Goal: Complete application form

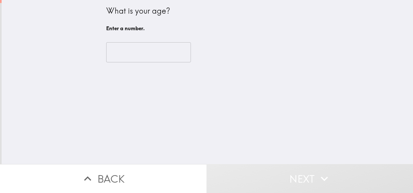
click at [151, 53] on input "number" at bounding box center [148, 52] width 85 height 20
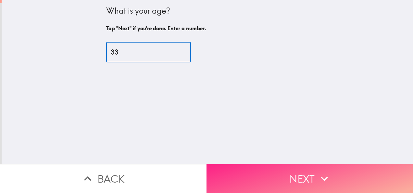
type input "33"
click at [286, 178] on button "Next" at bounding box center [309, 178] width 206 height 29
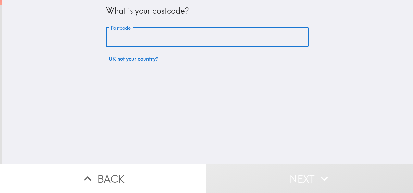
click at [190, 33] on input "Postcode" at bounding box center [207, 37] width 203 height 20
type input "B11EG"
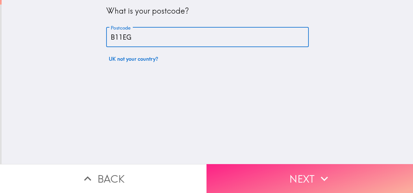
click at [275, 167] on button "Next" at bounding box center [309, 178] width 206 height 29
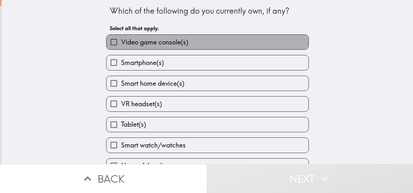
click at [161, 40] on span "Video game console(s)" at bounding box center [154, 42] width 67 height 9
click at [121, 40] on input "Video game console(s)" at bounding box center [113, 42] width 15 height 15
checkbox input "true"
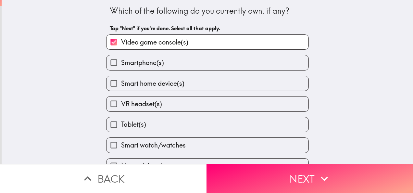
click at [133, 65] on span "Smartphone(s)" at bounding box center [142, 62] width 43 height 9
click at [121, 65] on input "Smartphone(s)" at bounding box center [113, 62] width 15 height 15
checkbox input "true"
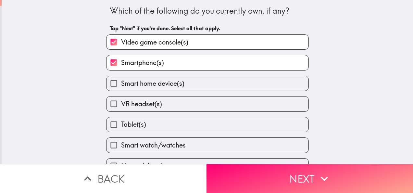
click at [126, 86] on span "Smart home device(s)" at bounding box center [152, 83] width 63 height 9
click at [121, 86] on input "Smart home device(s)" at bounding box center [113, 83] width 15 height 15
checkbox input "true"
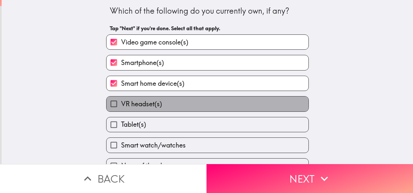
click at [122, 103] on span "VR headset(s)" at bounding box center [141, 103] width 41 height 9
click at [121, 103] on input "VR headset(s)" at bounding box center [113, 103] width 15 height 15
checkbox input "true"
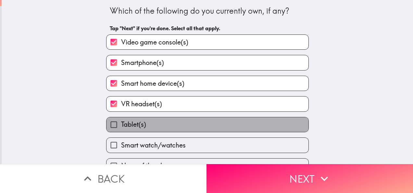
click at [125, 126] on span "Tablet(s)" at bounding box center [133, 124] width 25 height 9
click at [121, 126] on input "Tablet(s)" at bounding box center [113, 124] width 15 height 15
checkbox input "true"
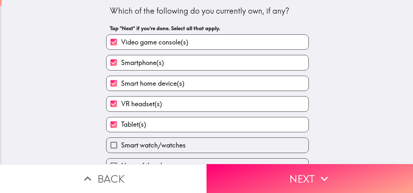
click at [172, 150] on span "Smart watch/watches" at bounding box center [153, 145] width 65 height 9
click at [121, 150] on input "Smart watch/watches" at bounding box center [113, 145] width 15 height 15
checkbox input "true"
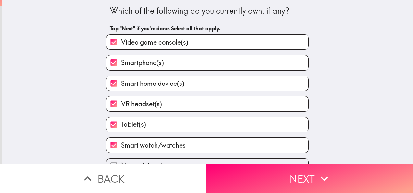
scroll to position [16, 0]
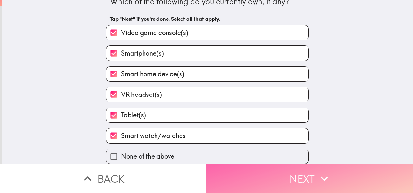
click at [280, 170] on button "Next" at bounding box center [309, 178] width 206 height 29
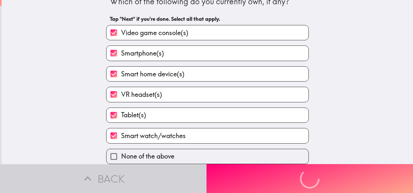
scroll to position [0, 0]
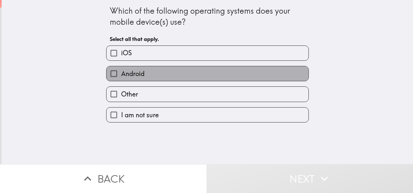
click at [164, 72] on label "Android" at bounding box center [207, 73] width 202 height 15
click at [121, 72] on input "Android" at bounding box center [113, 73] width 15 height 15
checkbox input "true"
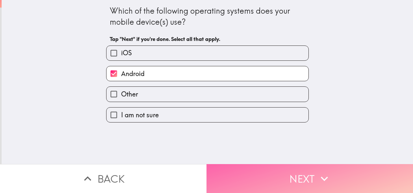
click at [262, 181] on button "Next" at bounding box center [309, 178] width 206 height 29
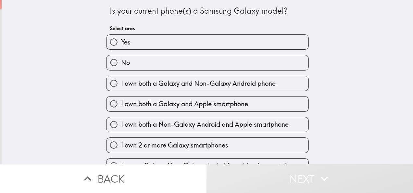
click at [196, 43] on label "Yes" at bounding box center [207, 42] width 202 height 15
click at [121, 43] on input "Yes" at bounding box center [113, 42] width 15 height 15
radio input "true"
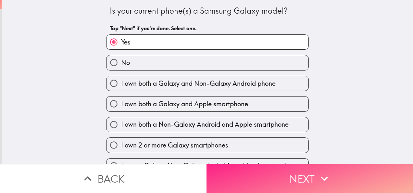
click at [253, 174] on button "Next" at bounding box center [309, 178] width 206 height 29
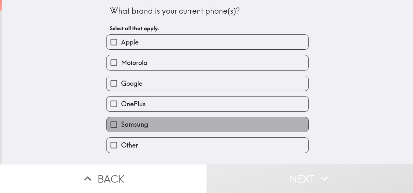
click at [132, 128] on span "Samsung" at bounding box center [134, 124] width 27 height 9
click at [121, 128] on input "Samsung" at bounding box center [113, 124] width 15 height 15
checkbox input "true"
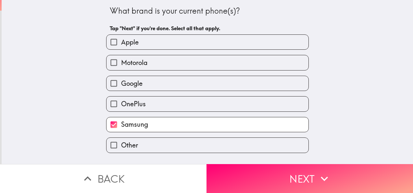
click at [244, 169] on button "Next" at bounding box center [309, 178] width 206 height 29
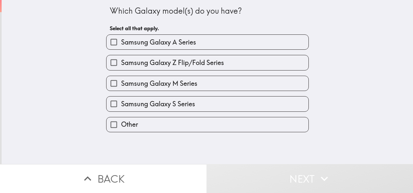
click at [160, 42] on span "Samsung Galaxy A Series" at bounding box center [158, 42] width 75 height 9
click at [121, 42] on input "Samsung Galaxy A Series" at bounding box center [113, 42] width 15 height 15
checkbox input "true"
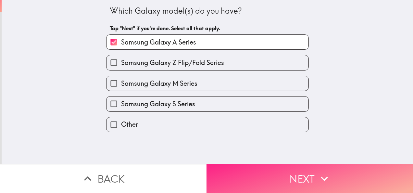
click at [226, 166] on button "Next" at bounding box center [309, 178] width 206 height 29
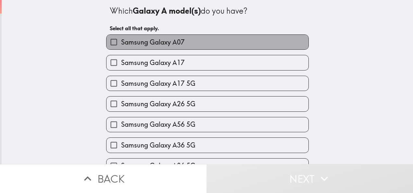
click at [179, 44] on span "Samsung Galaxy A07" at bounding box center [153, 42] width 64 height 9
click at [121, 44] on input "Samsung Galaxy A07" at bounding box center [113, 42] width 15 height 15
checkbox input "true"
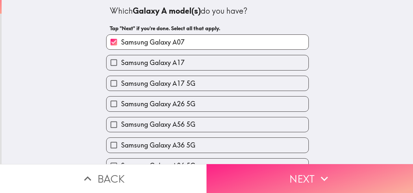
click at [256, 174] on button "Next" at bounding box center [309, 178] width 206 height 29
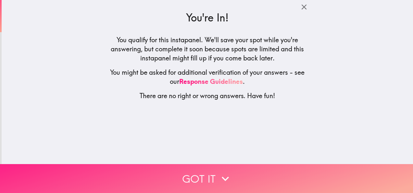
click at [245, 171] on button "Got it" at bounding box center [206, 178] width 413 height 29
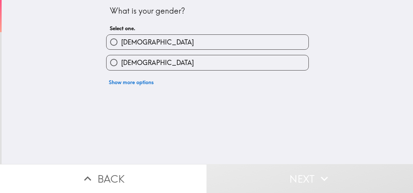
click at [114, 60] on input "[DEMOGRAPHIC_DATA]" at bounding box center [113, 62] width 15 height 15
radio input "true"
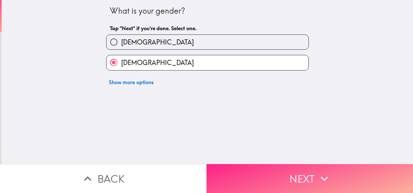
click at [233, 166] on button "Next" at bounding box center [309, 178] width 206 height 29
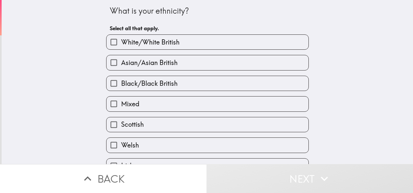
click at [150, 79] on label "Black/Black British" at bounding box center [207, 83] width 202 height 15
click at [121, 79] on input "Black/Black British" at bounding box center [113, 83] width 15 height 15
checkbox input "true"
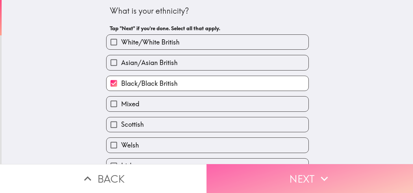
click at [261, 177] on button "Next" at bounding box center [309, 178] width 206 height 29
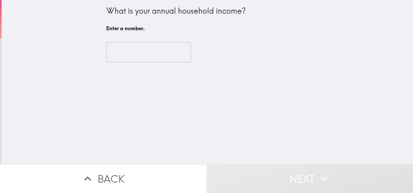
click at [139, 57] on input "number" at bounding box center [148, 52] width 85 height 20
type input "5"
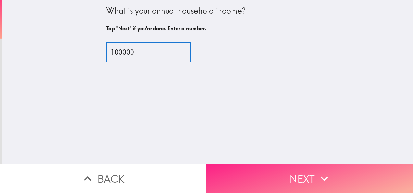
type input "100000"
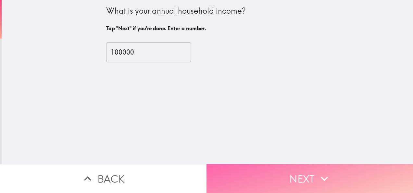
click at [296, 177] on button "Next" at bounding box center [309, 178] width 206 height 29
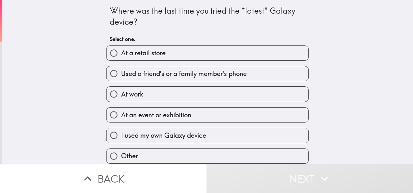
click at [132, 52] on span "At a retail store" at bounding box center [143, 52] width 44 height 9
click at [121, 52] on input "At a retail store" at bounding box center [113, 53] width 15 height 15
radio input "true"
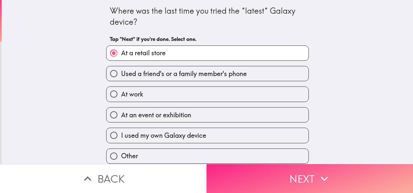
click at [271, 175] on button "Next" at bounding box center [309, 178] width 206 height 29
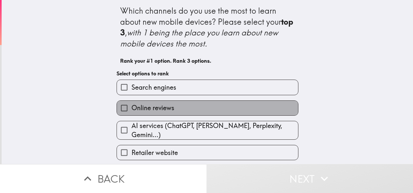
click at [162, 104] on span "Online reviews" at bounding box center [152, 107] width 43 height 9
click at [131, 104] on input "Online reviews" at bounding box center [124, 108] width 15 height 15
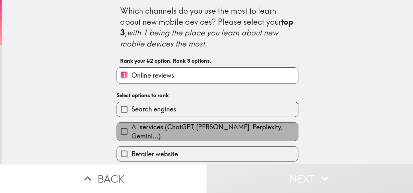
click at [149, 127] on span "AI services (ChatGPT, [PERSON_NAME], Perplexity, Gemini...)" at bounding box center [214, 131] width 166 height 18
click at [131, 127] on input "AI services (ChatGPT, [PERSON_NAME], Perplexity, Gemini...)" at bounding box center [124, 131] width 15 height 15
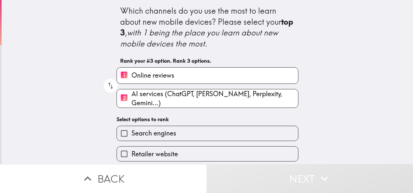
click at [303, 173] on button "Next" at bounding box center [309, 178] width 206 height 29
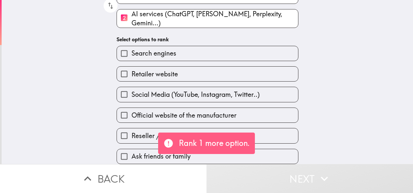
scroll to position [82, 0]
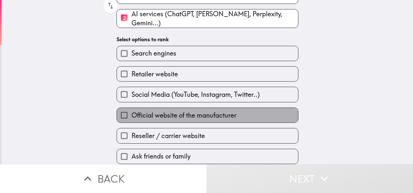
click at [185, 112] on span "Official website of the manufacturer" at bounding box center [183, 115] width 105 height 9
click at [131, 112] on input "Official website of the manufacturer" at bounding box center [124, 115] width 15 height 15
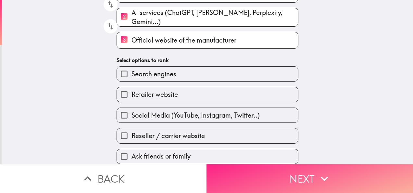
click at [232, 164] on button "Next" at bounding box center [309, 178] width 206 height 29
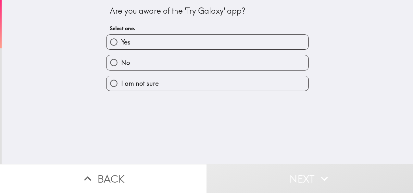
drag, startPoint x: 104, startPoint y: 7, endPoint x: 158, endPoint y: 14, distance: 55.2
click at [169, 16] on div "Are you aware of the 'Try Galaxy' app? Select one. Yes No I am not sure" at bounding box center [208, 45] width 208 height 91
click at [142, 42] on label "Yes" at bounding box center [207, 42] width 202 height 15
click at [121, 42] on input "Yes" at bounding box center [113, 42] width 15 height 15
radio input "true"
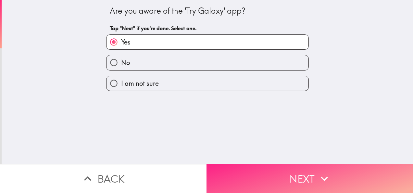
click at [282, 175] on button "Next" at bounding box center [309, 178] width 206 height 29
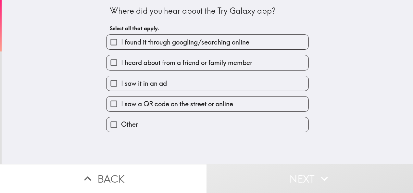
click at [142, 49] on label "I found it through googling/searching online" at bounding box center [207, 42] width 202 height 15
click at [121, 49] on input "I found it through googling/searching online" at bounding box center [113, 42] width 15 height 15
checkbox input "true"
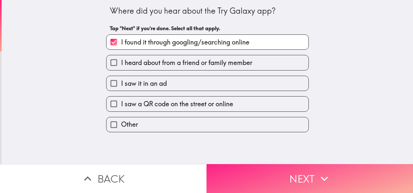
click at [256, 169] on button "Next" at bounding box center [309, 178] width 206 height 29
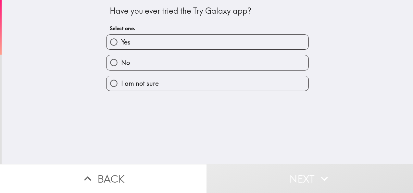
click at [138, 60] on label "No" at bounding box center [207, 62] width 202 height 15
click at [121, 60] on input "No" at bounding box center [113, 62] width 15 height 15
radio input "true"
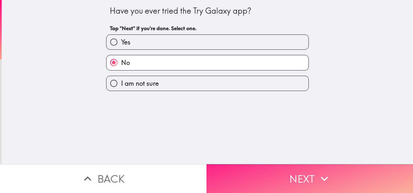
click at [260, 165] on button "Next" at bounding box center [309, 178] width 206 height 29
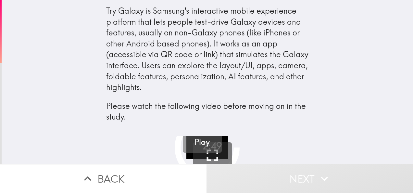
click at [206, 148] on button "Play" at bounding box center [202, 133] width 39 height 39
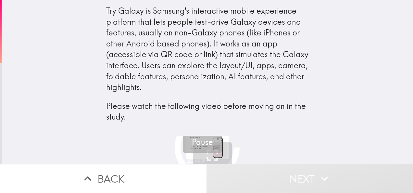
click at [196, 143] on h5 "Pause" at bounding box center [202, 142] width 21 height 11
click at [196, 143] on h5 "Play" at bounding box center [201, 142] width 15 height 11
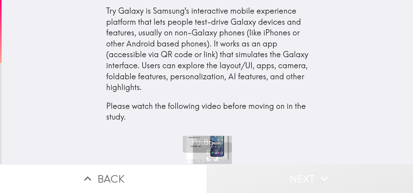
click at [266, 175] on button "Next" at bounding box center [309, 178] width 206 height 29
click at [291, 177] on button "Next" at bounding box center [309, 178] width 206 height 29
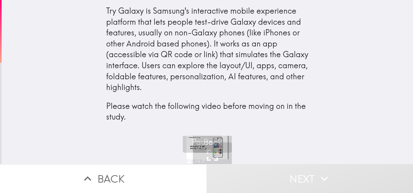
click at [262, 123] on h4 "Try Galaxy is Samsung's interactive mobile experience platform that lets people…" at bounding box center [207, 67] width 203 height 125
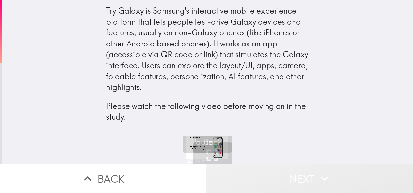
click at [313, 173] on button "Next" at bounding box center [309, 178] width 206 height 29
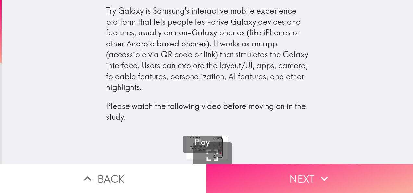
click at [345, 179] on button "Next" at bounding box center [309, 178] width 206 height 29
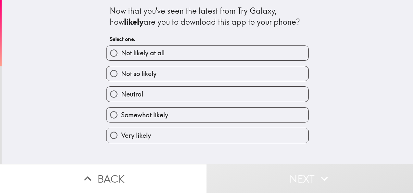
click at [160, 111] on span "Somewhat likely" at bounding box center [144, 114] width 47 height 9
click at [121, 111] on input "Somewhat likely" at bounding box center [113, 114] width 15 height 15
radio input "true"
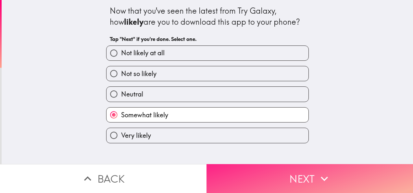
click at [237, 166] on button "Next" at bounding box center [309, 178] width 206 height 29
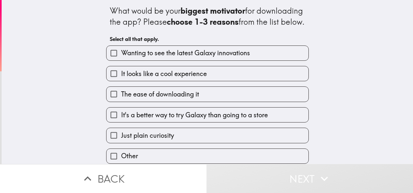
click at [240, 57] on span "Wanting to see the latest Galaxy innovations" at bounding box center [185, 52] width 129 height 9
click at [121, 60] on input "Wanting to see the latest Galaxy innovations" at bounding box center [113, 53] width 15 height 15
checkbox input "true"
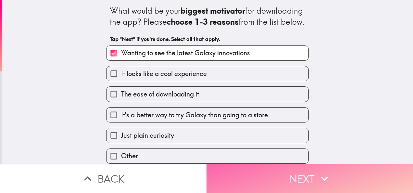
click at [253, 178] on button "Next" at bounding box center [309, 178] width 206 height 29
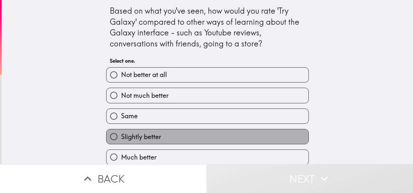
click at [231, 137] on label "Slightly better" at bounding box center [207, 136] width 202 height 15
click at [121, 137] on input "Slightly better" at bounding box center [113, 136] width 15 height 15
radio input "true"
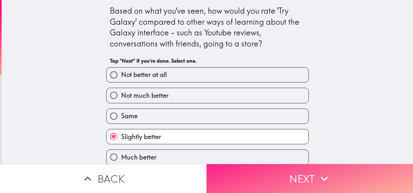
click at [250, 180] on button "Next" at bounding box center [309, 178] width 206 height 29
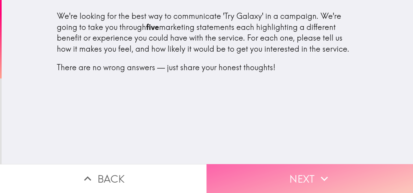
click at [327, 178] on icon "button" at bounding box center [324, 178] width 14 height 14
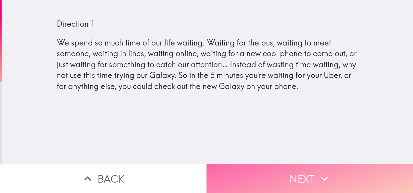
click at [326, 173] on icon "button" at bounding box center [324, 178] width 14 height 14
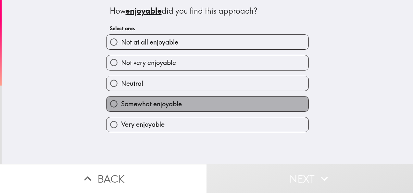
click at [138, 105] on span "Somewhat enjoyable" at bounding box center [151, 103] width 61 height 9
click at [121, 105] on input "Somewhat enjoyable" at bounding box center [113, 103] width 15 height 15
radio input "true"
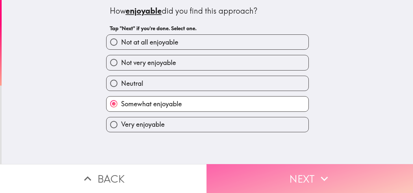
click at [250, 180] on button "Next" at bounding box center [309, 178] width 206 height 29
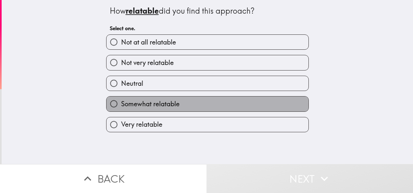
click at [160, 105] on span "Somewhat relatable" at bounding box center [150, 103] width 58 height 9
click at [121, 105] on input "Somewhat relatable" at bounding box center [113, 103] width 15 height 15
radio input "true"
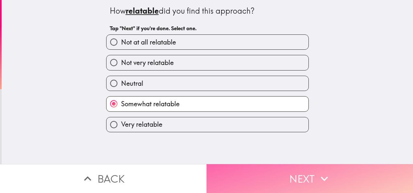
click at [235, 169] on button "Next" at bounding box center [309, 178] width 206 height 29
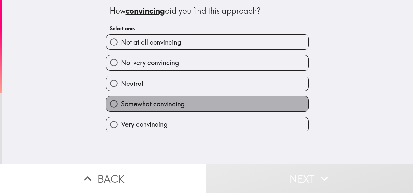
click at [185, 103] on label "Somewhat convincing" at bounding box center [207, 103] width 202 height 15
click at [121, 103] on input "Somewhat convincing" at bounding box center [113, 103] width 15 height 15
radio input "true"
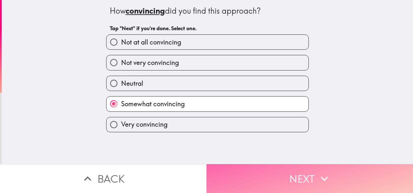
click at [247, 172] on button "Next" at bounding box center [309, 178] width 206 height 29
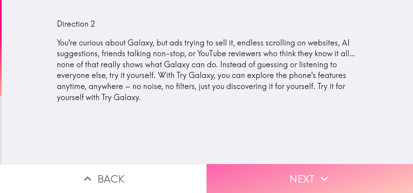
click at [247, 172] on button "Next" at bounding box center [309, 178] width 206 height 29
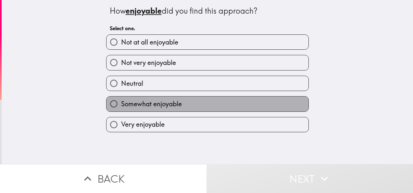
click at [153, 99] on label "Somewhat enjoyable" at bounding box center [207, 103] width 202 height 15
click at [121, 99] on input "Somewhat enjoyable" at bounding box center [113, 103] width 15 height 15
radio input "true"
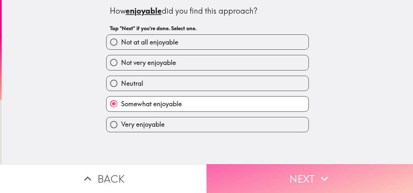
click at [243, 170] on button "Next" at bounding box center [309, 178] width 206 height 29
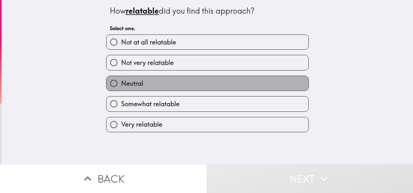
click at [144, 82] on label "Neutral" at bounding box center [207, 83] width 202 height 15
click at [121, 82] on input "Neutral" at bounding box center [113, 83] width 15 height 15
radio input "true"
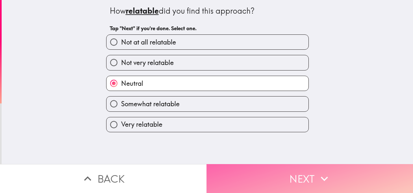
click at [240, 167] on button "Next" at bounding box center [309, 178] width 206 height 29
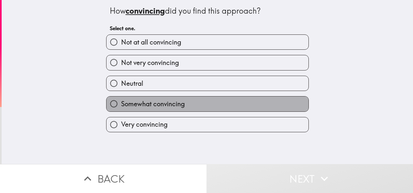
click at [134, 102] on span "Somewhat convincing" at bounding box center [153, 103] width 64 height 9
click at [121, 102] on input "Somewhat convincing" at bounding box center [113, 103] width 15 height 15
radio input "true"
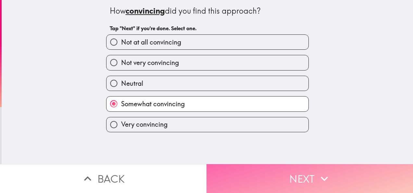
click at [238, 170] on button "Next" at bounding box center [309, 178] width 206 height 29
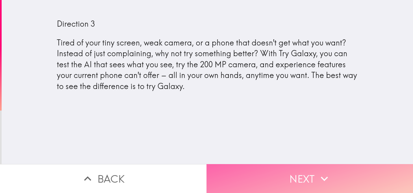
click at [238, 170] on button "Next" at bounding box center [309, 178] width 206 height 29
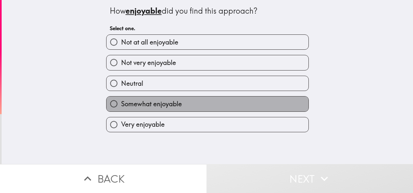
click at [145, 102] on span "Somewhat enjoyable" at bounding box center [151, 103] width 61 height 9
click at [121, 102] on input "Somewhat enjoyable" at bounding box center [113, 103] width 15 height 15
radio input "true"
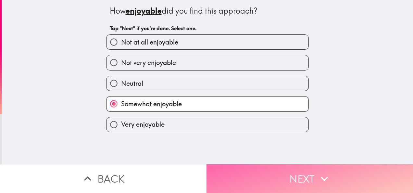
click at [274, 173] on button "Next" at bounding box center [309, 178] width 206 height 29
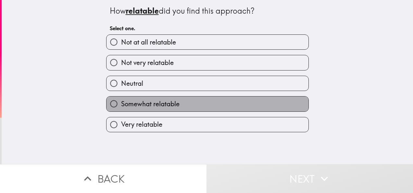
click at [175, 101] on span "Somewhat relatable" at bounding box center [150, 103] width 58 height 9
click at [121, 101] on input "Somewhat relatable" at bounding box center [113, 103] width 15 height 15
radio input "true"
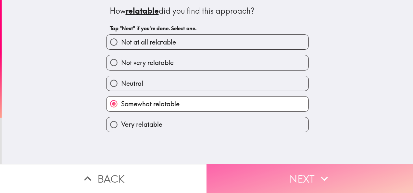
click at [250, 174] on button "Next" at bounding box center [309, 178] width 206 height 29
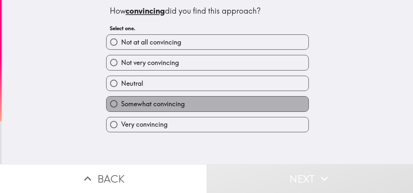
click at [175, 104] on span "Somewhat convincing" at bounding box center [153, 103] width 64 height 9
click at [121, 104] on input "Somewhat convincing" at bounding box center [113, 103] width 15 height 15
radio input "true"
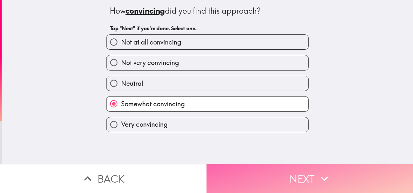
click at [244, 176] on button "Next" at bounding box center [309, 178] width 206 height 29
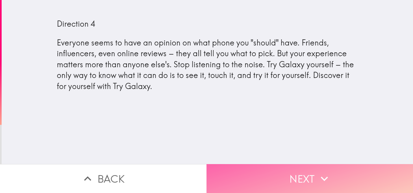
click at [244, 176] on button "Next" at bounding box center [309, 178] width 206 height 29
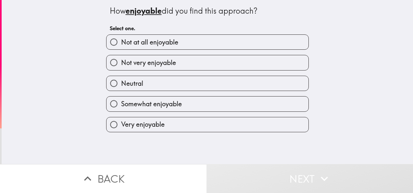
click at [174, 102] on span "Somewhat enjoyable" at bounding box center [151, 103] width 61 height 9
click at [121, 102] on input "Somewhat enjoyable" at bounding box center [113, 103] width 15 height 15
radio input "true"
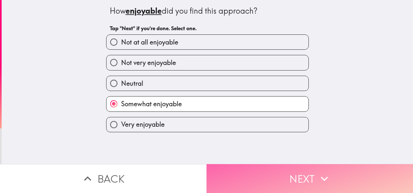
click at [247, 176] on button "Next" at bounding box center [309, 178] width 206 height 29
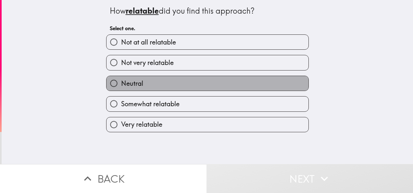
click at [181, 86] on label "Neutral" at bounding box center [207, 83] width 202 height 15
click at [121, 86] on input "Neutral" at bounding box center [113, 83] width 15 height 15
radio input "true"
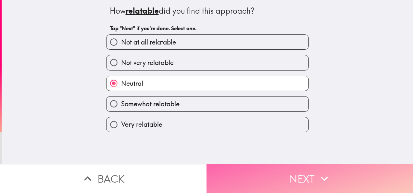
click at [269, 167] on button "Next" at bounding box center [309, 178] width 206 height 29
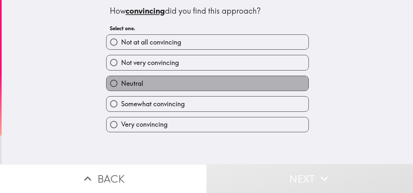
click at [181, 79] on label "Neutral" at bounding box center [207, 83] width 202 height 15
click at [121, 79] on input "Neutral" at bounding box center [113, 83] width 15 height 15
radio input "true"
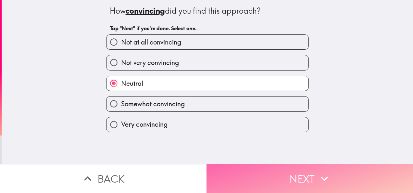
click at [265, 179] on button "Next" at bounding box center [309, 178] width 206 height 29
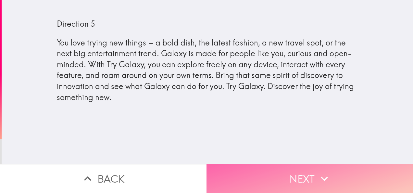
click at [265, 179] on button "Next" at bounding box center [309, 178] width 206 height 29
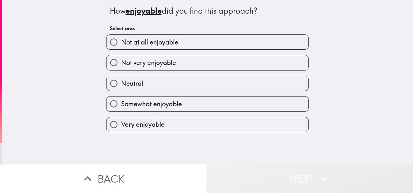
click at [265, 179] on button "Next" at bounding box center [309, 178] width 206 height 29
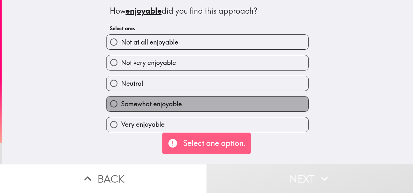
click at [151, 102] on span "Somewhat enjoyable" at bounding box center [151, 103] width 61 height 9
click at [121, 102] on input "Somewhat enjoyable" at bounding box center [113, 103] width 15 height 15
radio input "true"
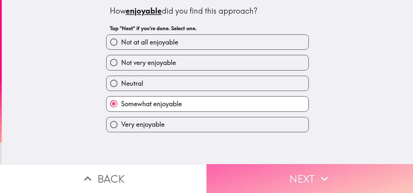
click at [255, 167] on button "Next" at bounding box center [309, 178] width 206 height 29
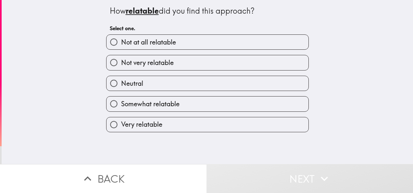
click at [184, 104] on label "Somewhat relatable" at bounding box center [207, 103] width 202 height 15
click at [121, 104] on input "Somewhat relatable" at bounding box center [113, 103] width 15 height 15
radio input "true"
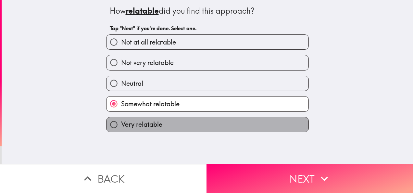
click at [183, 129] on label "Very relatable" at bounding box center [207, 124] width 202 height 15
click at [121, 129] on input "Very relatable" at bounding box center [113, 124] width 15 height 15
radio input "true"
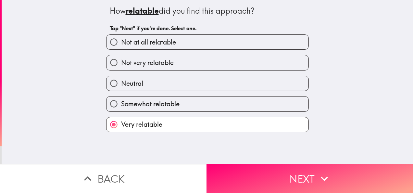
click at [263, 157] on div "How relatable did you find this approach? Tap "Next" if you're done. Select one…" at bounding box center [207, 82] width 411 height 164
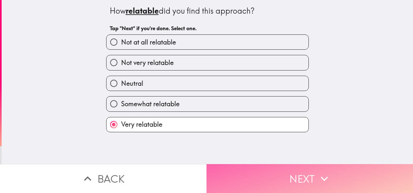
click at [263, 164] on button "Next" at bounding box center [309, 178] width 206 height 29
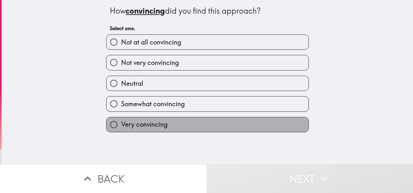
click at [146, 129] on span "Very convincing" at bounding box center [144, 124] width 46 height 9
click at [121, 129] on input "Very convincing" at bounding box center [113, 124] width 15 height 15
radio input "true"
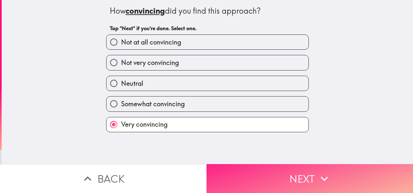
drag, startPoint x: 212, startPoint y: 159, endPoint x: 216, endPoint y: 164, distance: 6.7
click at [214, 161] on div "How convincing did you find this approach? Tap "Next" if you're done. Select on…" at bounding box center [206, 96] width 413 height 193
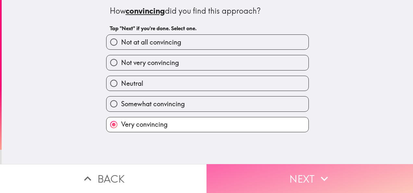
click at [217, 164] on button "Next" at bounding box center [309, 178] width 206 height 29
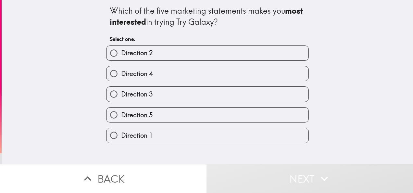
click at [150, 76] on label "Direction 4" at bounding box center [207, 73] width 202 height 15
click at [121, 76] on input "Direction 4" at bounding box center [113, 73] width 15 height 15
radio input "true"
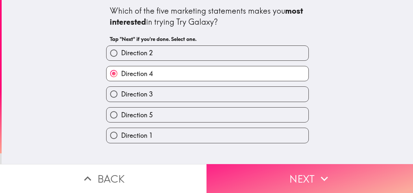
click at [228, 175] on button "Next" at bounding box center [309, 178] width 206 height 29
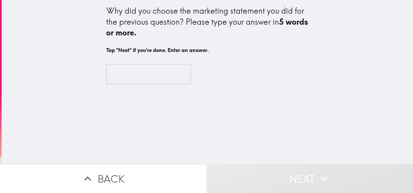
drag, startPoint x: 102, startPoint y: 9, endPoint x: 232, endPoint y: 37, distance: 132.4
click at [232, 37] on div "Why did you choose the marketing statement you did for the previous question? P…" at bounding box center [207, 22] width 203 height 33
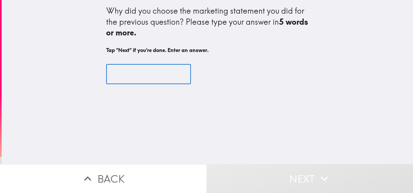
click at [152, 78] on input "text" at bounding box center [148, 74] width 85 height 20
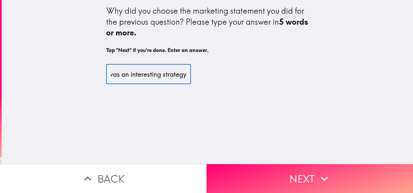
scroll to position [0, 43]
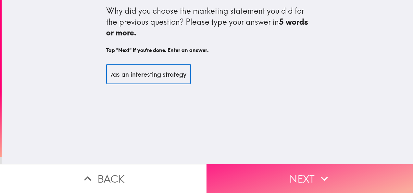
type input "Because it was an interesting strategy"
click at [287, 175] on button "Next" at bounding box center [309, 178] width 206 height 29
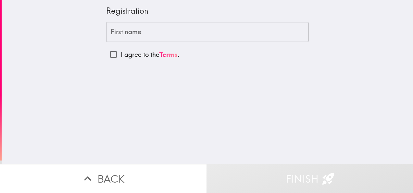
click at [155, 26] on input "First name" at bounding box center [207, 32] width 203 height 20
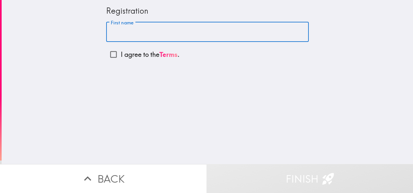
type input "E"
type input "Joy"
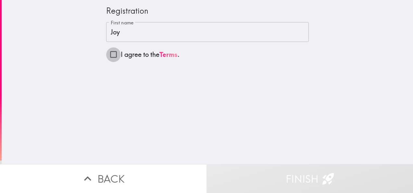
click at [109, 52] on input "I agree to the Terms ." at bounding box center [113, 54] width 15 height 15
checkbox input "true"
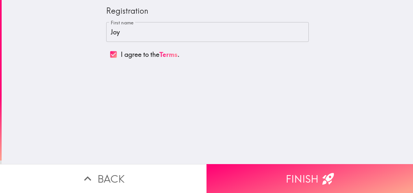
click at [278, 183] on button "Finish" at bounding box center [309, 178] width 206 height 29
